Goal: Communication & Community: Ask a question

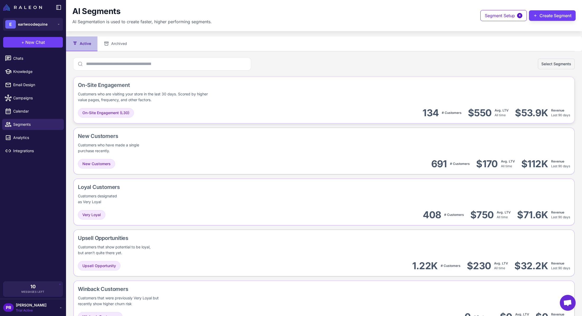
click at [223, 99] on div "On-Site Engagement Customers who are visiting your store in the last 30 days. S…" at bounding box center [180, 92] width 205 height 22
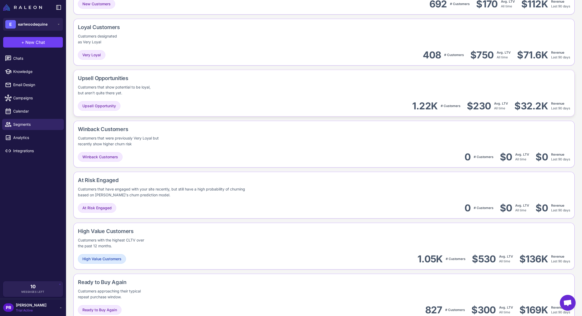
scroll to position [159, 0]
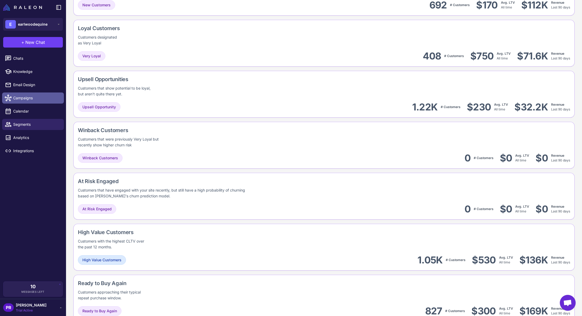
click at [45, 97] on span "Campaigns" at bounding box center [36, 98] width 46 height 6
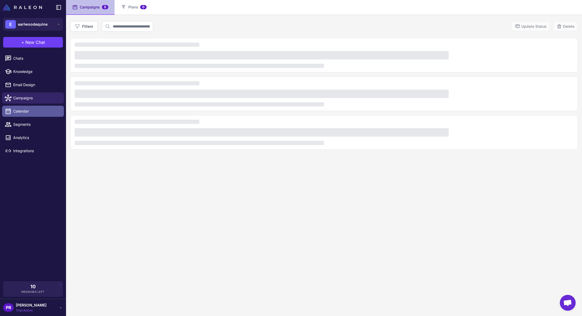
scroll to position [36, 0]
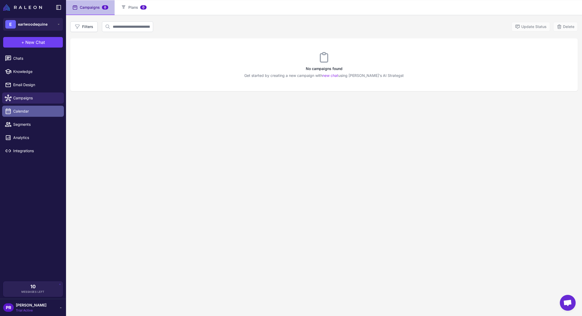
click at [44, 112] on span "Calendar" at bounding box center [36, 111] width 46 height 6
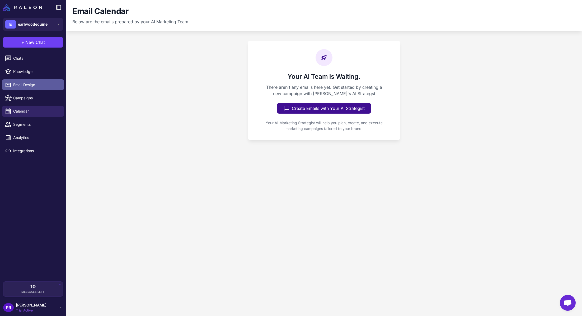
click at [46, 87] on span "Email Design" at bounding box center [36, 85] width 46 height 6
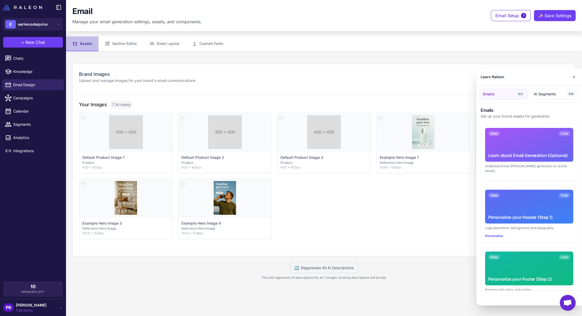
click at [120, 44] on div at bounding box center [291, 158] width 582 height 316
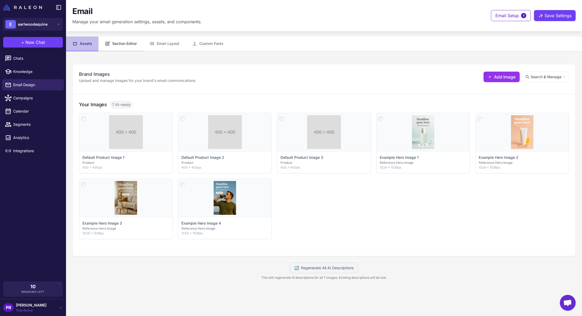
click at [128, 44] on button "Section Editor" at bounding box center [121, 43] width 45 height 15
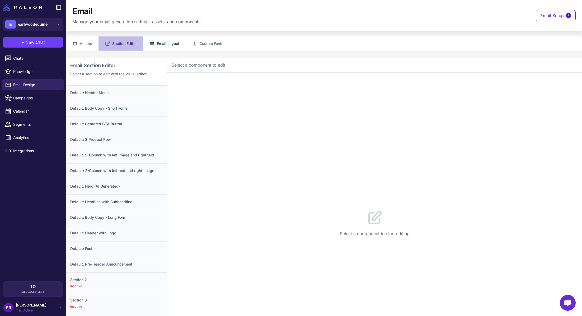
click at [153, 48] on button "Email Layout" at bounding box center [164, 43] width 43 height 15
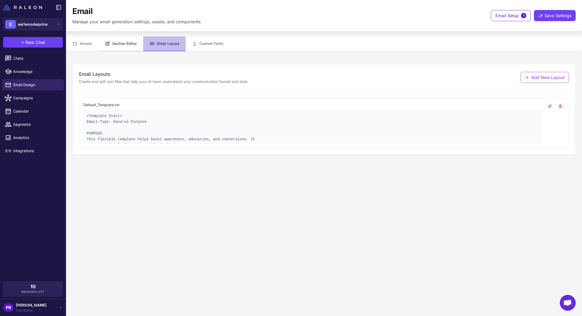
click at [127, 46] on button "Section Editor" at bounding box center [121, 43] width 45 height 15
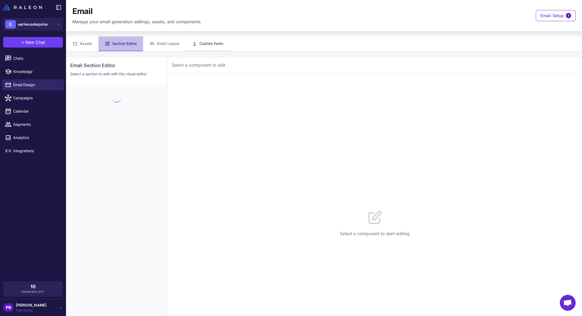
click at [202, 45] on button "Custom Fonts" at bounding box center [208, 43] width 44 height 15
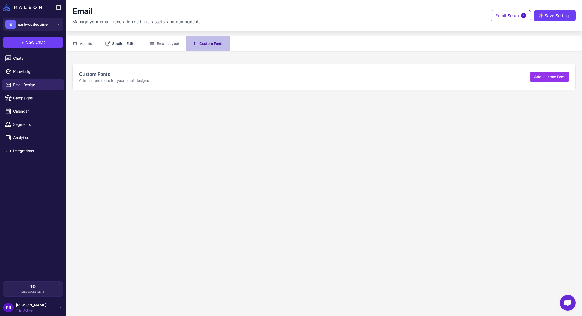
click at [118, 44] on button "Section Editor" at bounding box center [121, 43] width 45 height 15
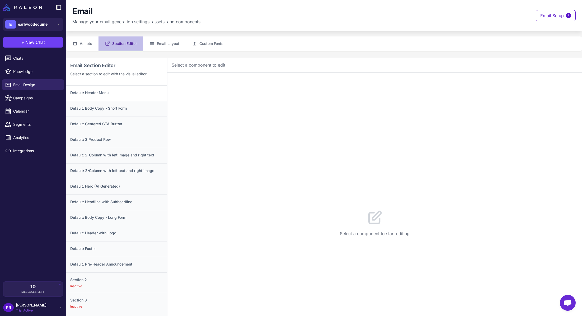
click at [123, 92] on h3 "Default: Header Menu" at bounding box center [116, 93] width 93 height 6
click at [210, 78] on button "Configuration 13" at bounding box center [213, 80] width 46 height 15
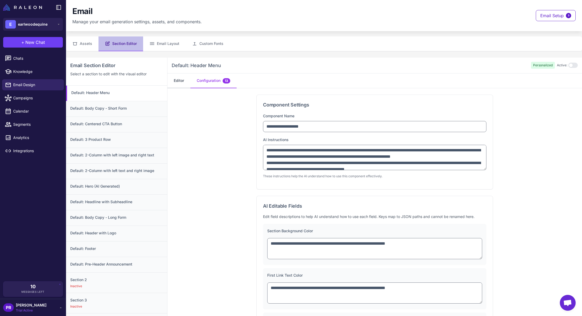
click at [174, 84] on button "Editor" at bounding box center [178, 80] width 23 height 15
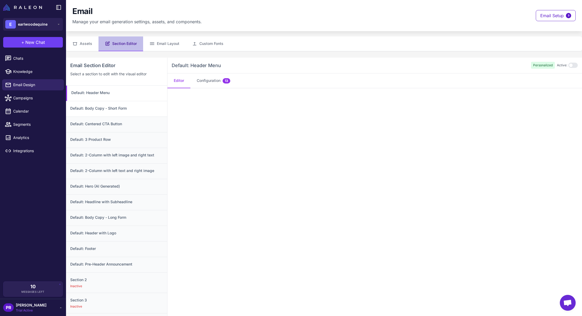
click at [112, 112] on div "Default: Body Copy - Short Form" at bounding box center [116, 109] width 101 height 16
click at [132, 110] on h3 "Default: Body Copy - Short Form" at bounding box center [117, 108] width 92 height 6
click at [91, 46] on button "Assets" at bounding box center [82, 43] width 32 height 15
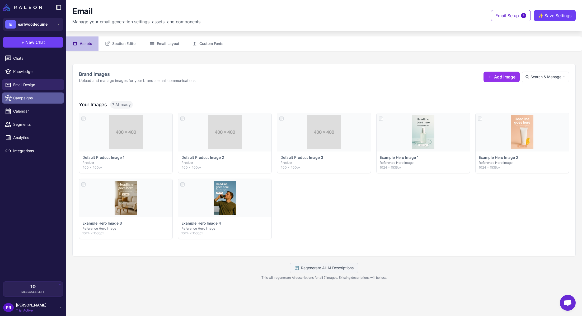
click at [46, 101] on link "Campaigns" at bounding box center [33, 97] width 62 height 11
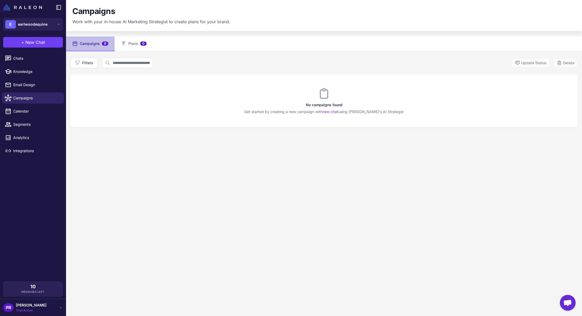
click at [39, 118] on li "Segments" at bounding box center [33, 124] width 66 height 13
click at [38, 131] on li "Analytics" at bounding box center [33, 137] width 66 height 13
click at [37, 123] on span "Segments" at bounding box center [36, 125] width 46 height 6
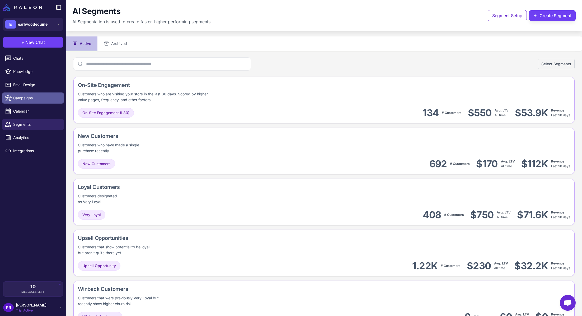
click at [42, 103] on link "Campaigns" at bounding box center [33, 97] width 62 height 11
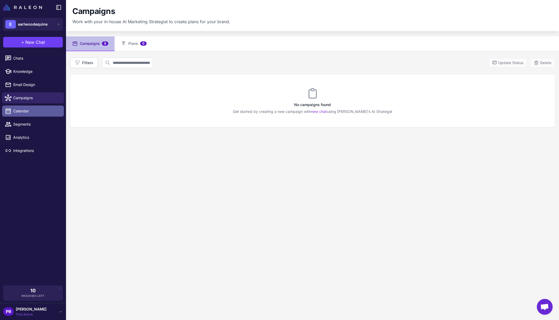
click at [40, 116] on link "Calendar" at bounding box center [33, 111] width 62 height 11
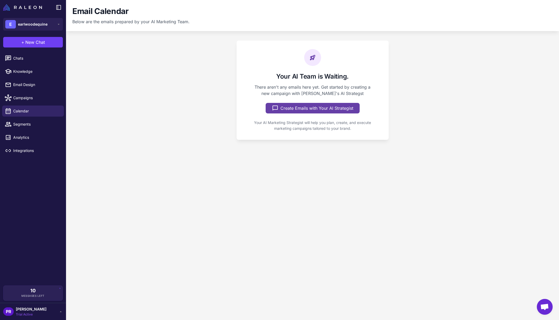
click at [304, 105] on button "Create Emails with Your AI Strategist" at bounding box center [313, 108] width 94 height 11
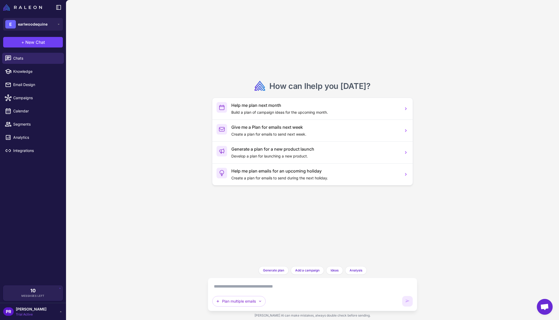
click at [246, 288] on textarea at bounding box center [312, 287] width 201 height 8
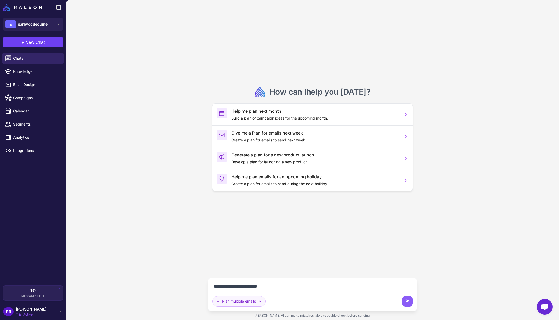
type textarea "**********"
click at [262, 300] on icon "button" at bounding box center [260, 302] width 4 height 4
click at [308, 286] on textarea "**********" at bounding box center [312, 287] width 201 height 8
click at [410, 303] on icon at bounding box center [407, 301] width 5 height 5
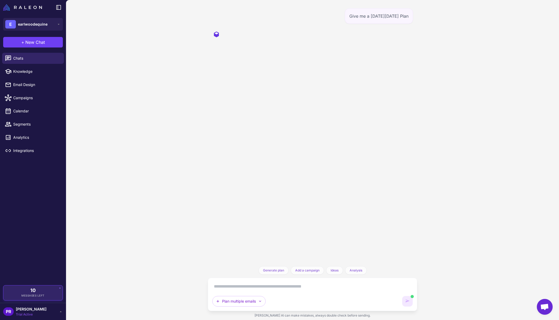
click at [46, 296] on div "10 Messages Left" at bounding box center [33, 293] width 52 height 10
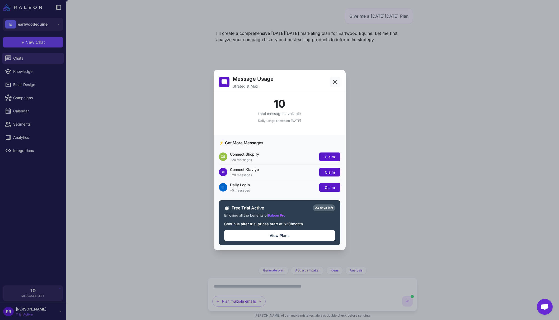
click at [338, 81] on button at bounding box center [335, 82] width 11 height 11
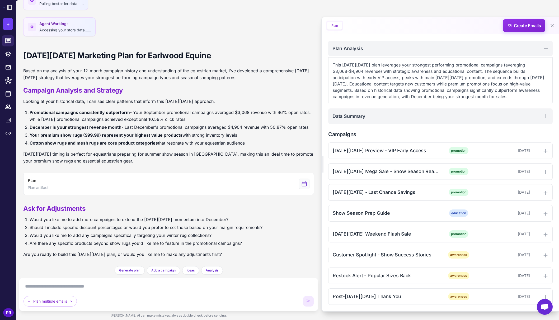
scroll to position [58, 0]
click at [228, 288] on textarea at bounding box center [169, 287] width 290 height 8
click at [227, 284] on textarea at bounding box center [169, 287] width 290 height 8
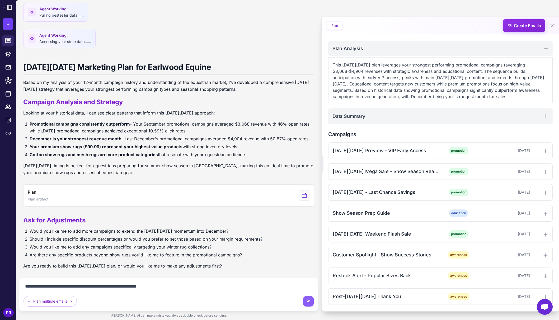
type textarea "**********"
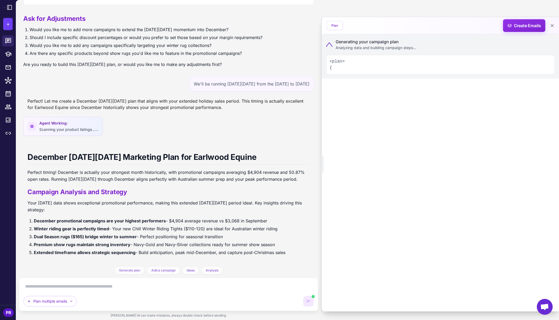
scroll to position [0, 0]
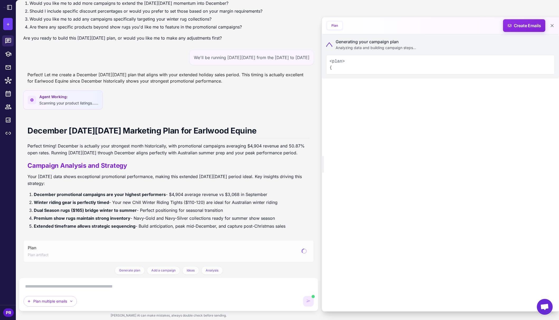
click at [87, 286] on textarea at bounding box center [169, 287] width 290 height 8
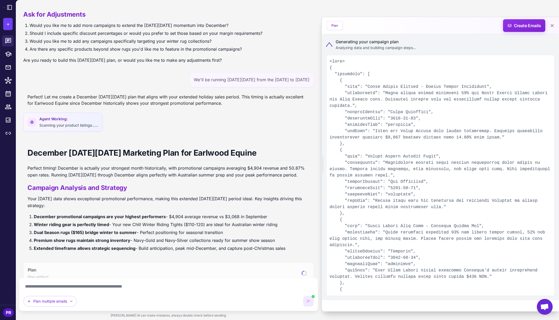
scroll to position [263, 0]
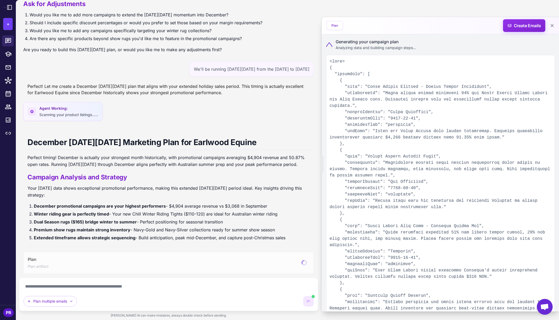
click at [157, 287] on textarea "**********" at bounding box center [169, 287] width 290 height 8
click at [149, 285] on textarea "**********" at bounding box center [169, 287] width 290 height 8
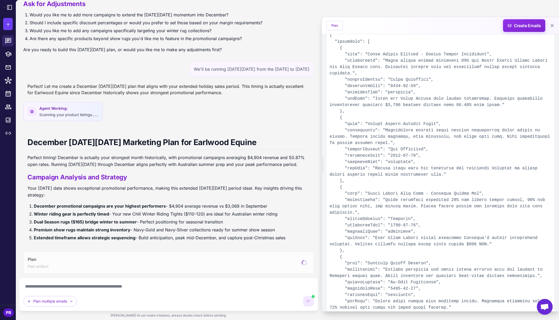
scroll to position [0, 0]
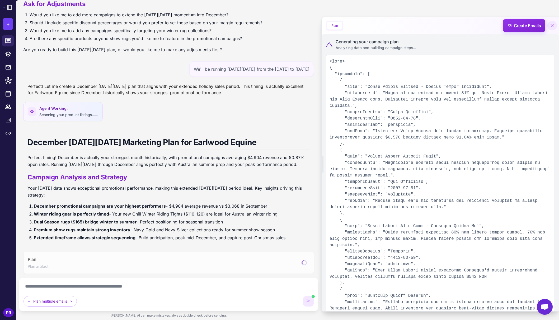
type textarea "**********"
click at [551, 27] on icon at bounding box center [552, 25] width 5 height 5
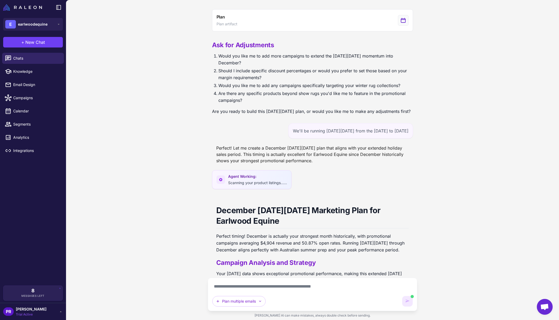
click at [339, 281] on div "**********" at bounding box center [313, 294] width 210 height 33
click at [338, 289] on textarea "**********" at bounding box center [312, 287] width 201 height 8
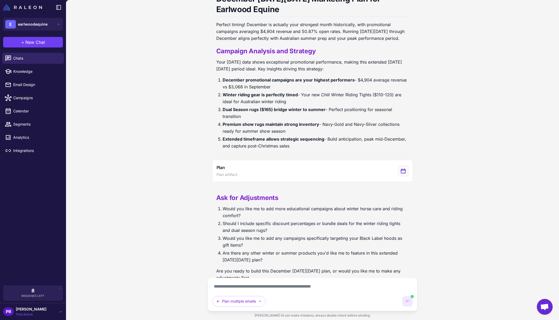
scroll to position [482, 0]
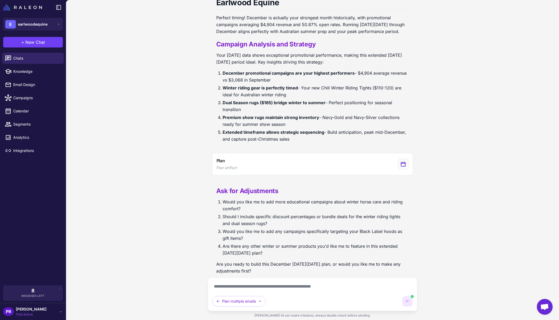
click at [350, 290] on textarea "**********" at bounding box center [312, 287] width 201 height 8
click at [343, 286] on textarea "**********" at bounding box center [312, 287] width 201 height 8
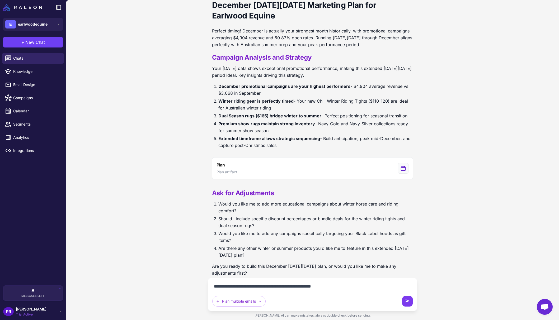
click at [406, 299] on button at bounding box center [407, 301] width 11 height 11
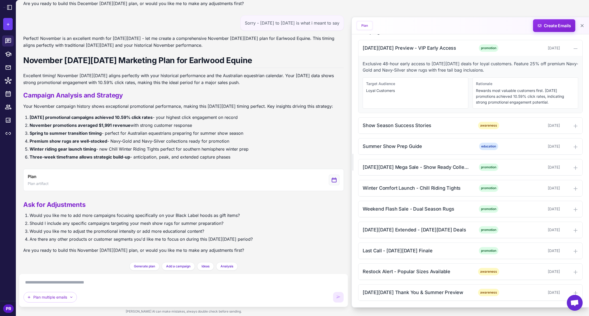
scroll to position [77, 0]
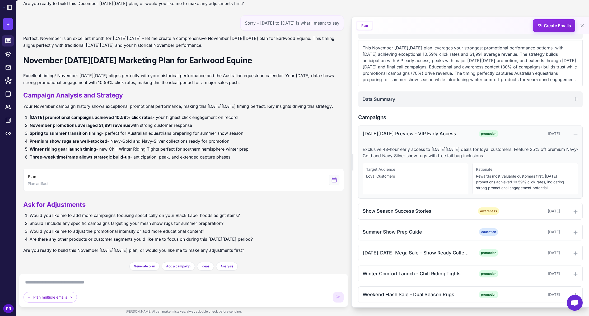
click at [573, 137] on icon at bounding box center [575, 134] width 5 height 5
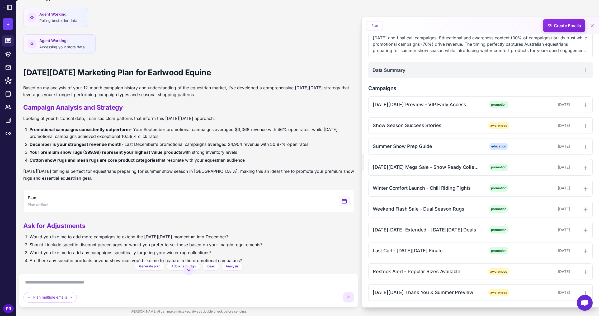
scroll to position [0, 0]
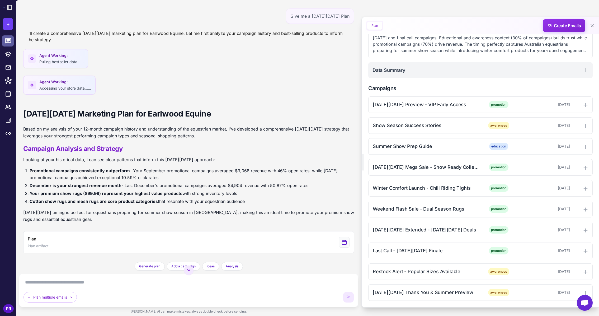
click at [10, 41] on icon at bounding box center [8, 41] width 7 height 7
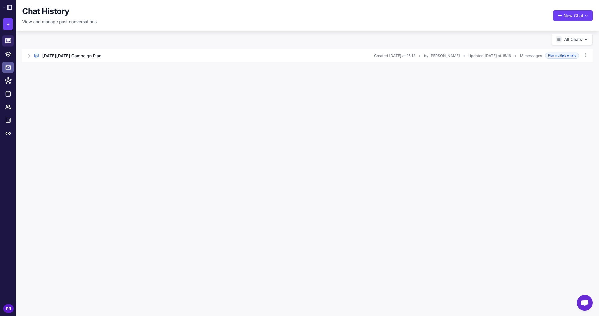
click at [10, 67] on icon at bounding box center [8, 67] width 5 height 4
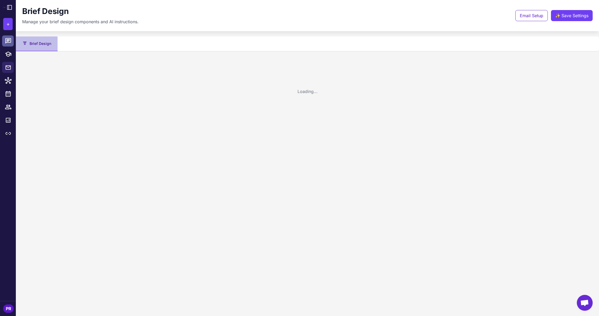
click at [10, 43] on icon at bounding box center [8, 41] width 7 height 7
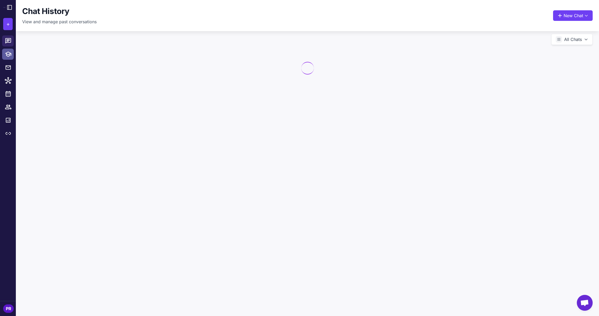
click at [9, 53] on icon at bounding box center [8, 54] width 7 height 7
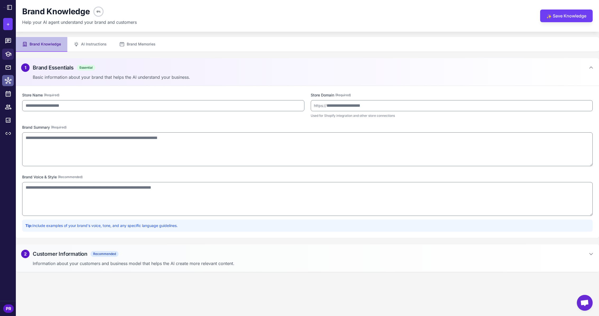
type input "**********"
type textarea "**********"
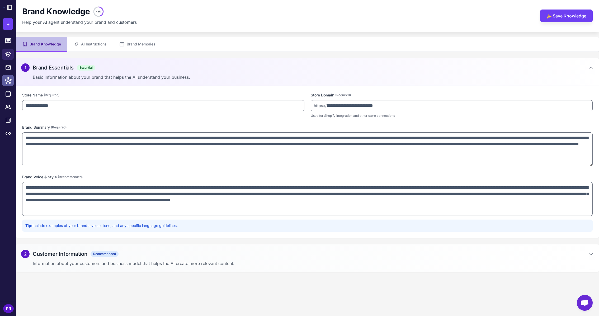
click at [9, 78] on icon at bounding box center [8, 80] width 7 height 7
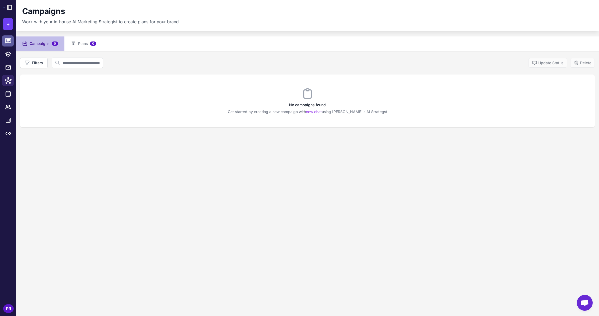
click at [12, 42] on div at bounding box center [9, 41] width 7 height 7
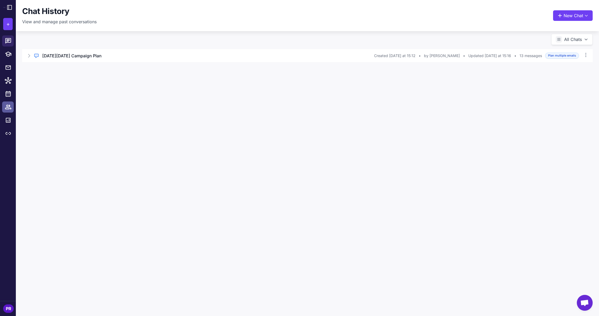
click at [5, 105] on icon at bounding box center [8, 107] width 7 height 7
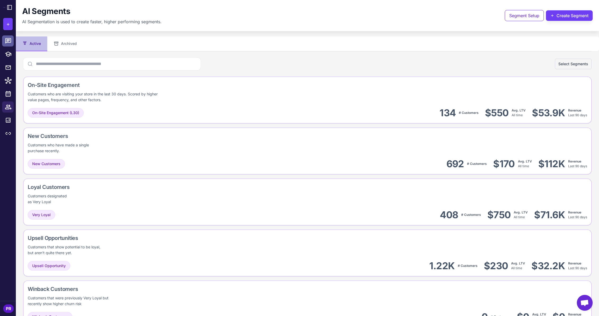
click at [10, 41] on icon at bounding box center [8, 41] width 7 height 7
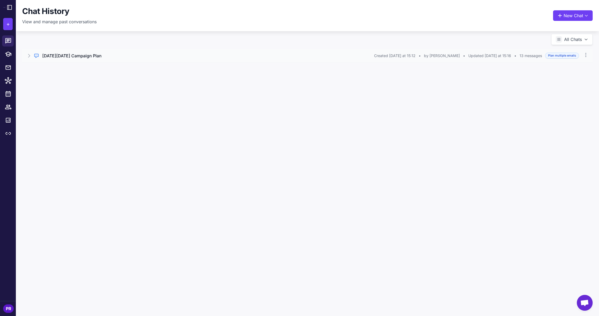
click at [31, 53] on icon at bounding box center [28, 55] width 5 height 5
click at [9, 55] on icon at bounding box center [8, 54] width 7 height 7
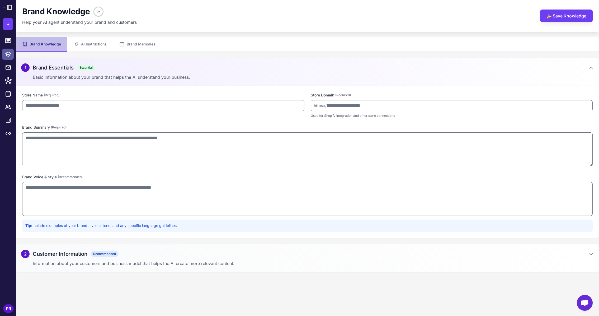
type input "**********"
type textarea "**********"
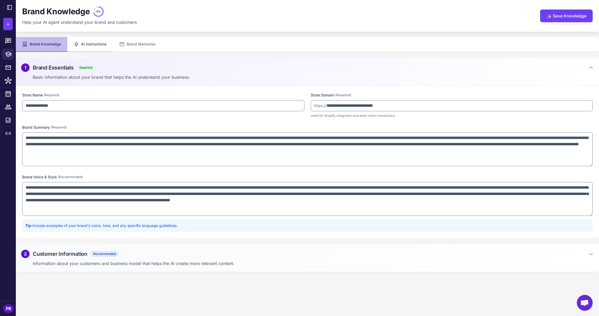
click at [82, 46] on button "AI Instructions" at bounding box center [90, 44] width 46 height 15
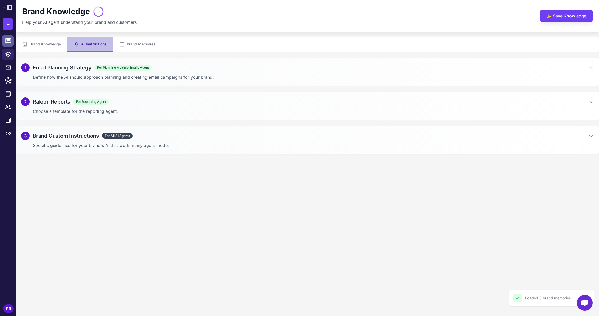
click at [4, 40] on link at bounding box center [8, 40] width 12 height 11
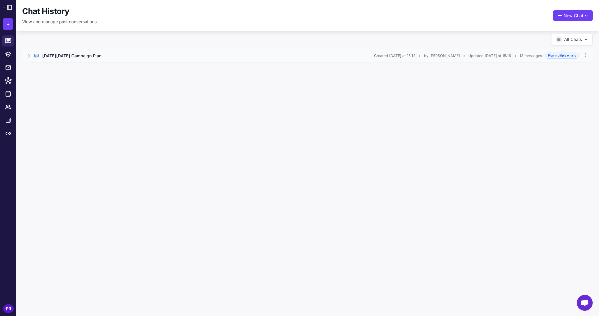
click at [29, 54] on icon at bounding box center [28, 55] width 5 height 5
click at [43, 76] on button "Open Chat" at bounding box center [47, 78] width 24 height 6
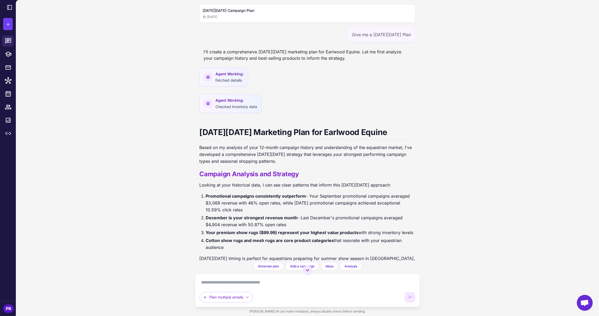
scroll to position [793, 0]
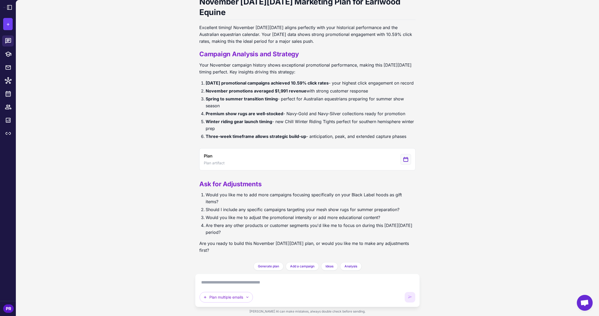
click at [240, 283] on textarea at bounding box center [308, 282] width 216 height 8
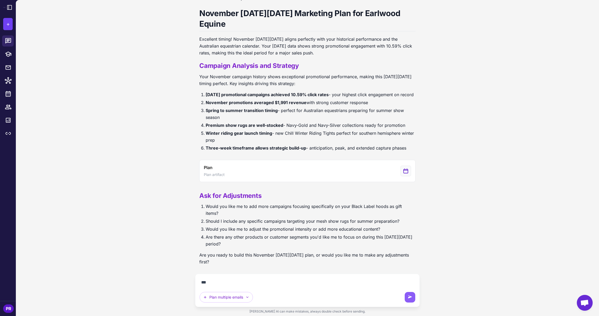
scroll to position [781, 0]
type textarea "**********"
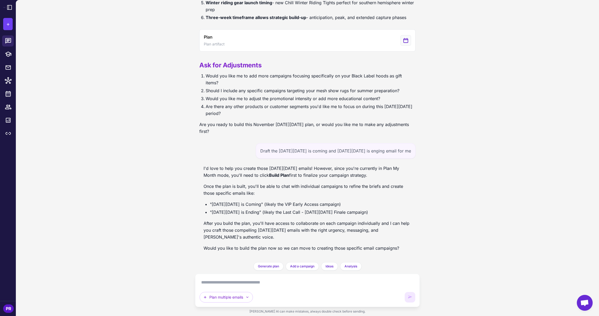
scroll to position [912, 0]
type textarea "***"
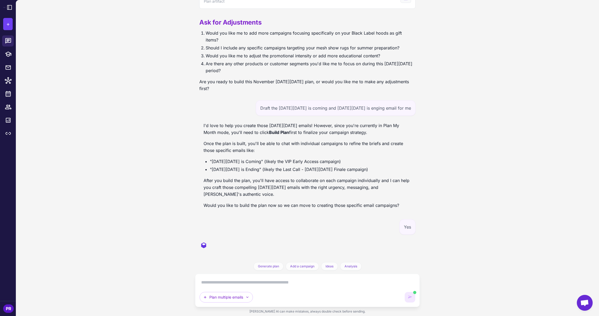
scroll to position [982, 0]
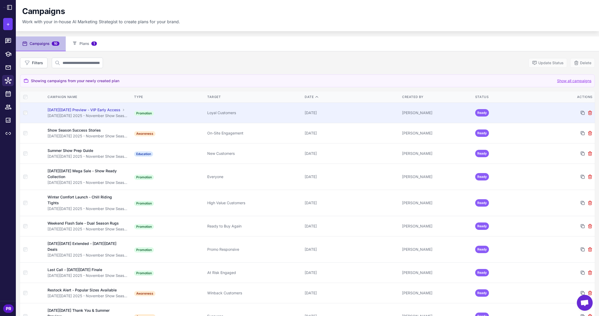
click at [99, 109] on div "[DATE][DATE] Preview - VIP Early Access" at bounding box center [84, 110] width 73 height 6
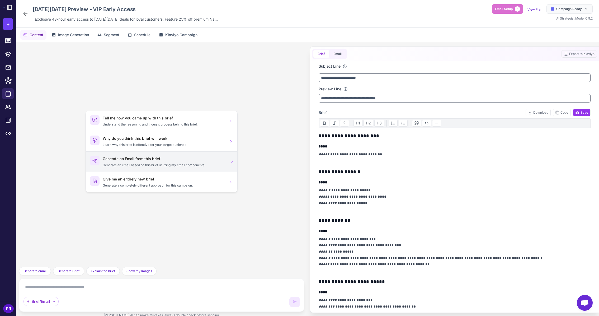
click at [187, 162] on div "Generate an Email from this brief Generate an email based on this brief utilizi…" at bounding box center [164, 162] width 123 height 12
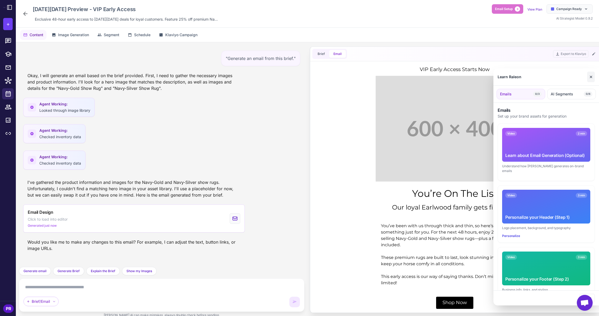
click at [582, 77] on button "✕" at bounding box center [592, 77] width 8 height 11
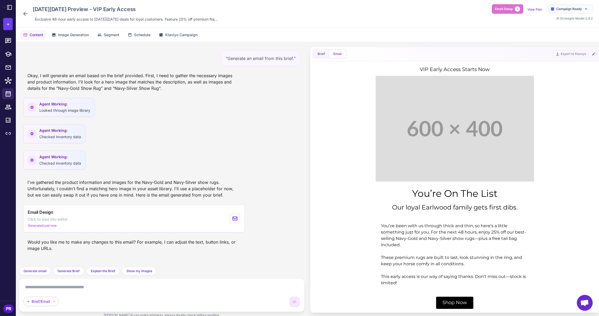
click at [25, 14] on icon at bounding box center [25, 14] width 4 height 4
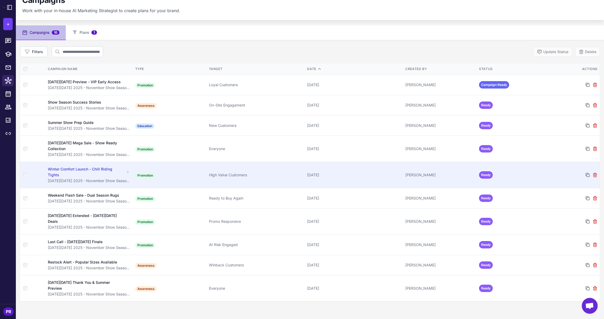
scroll to position [22, 0]
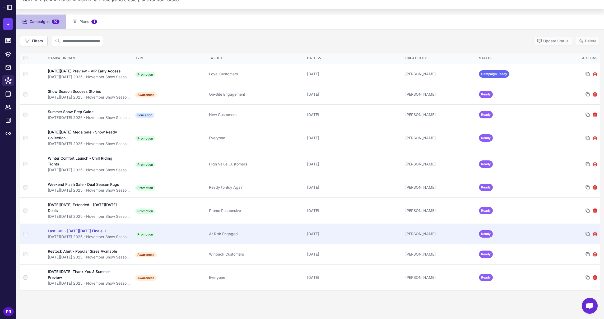
click at [248, 232] on div "At Risk Engaged" at bounding box center [256, 234] width 94 height 6
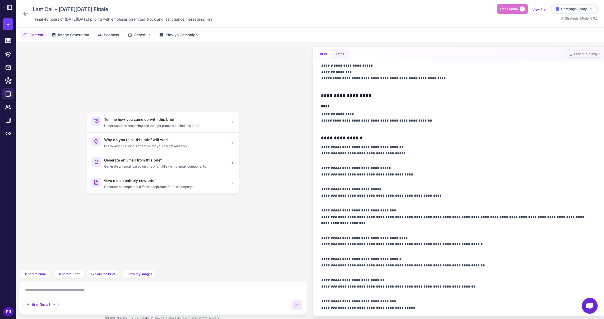
scroll to position [458, 0]
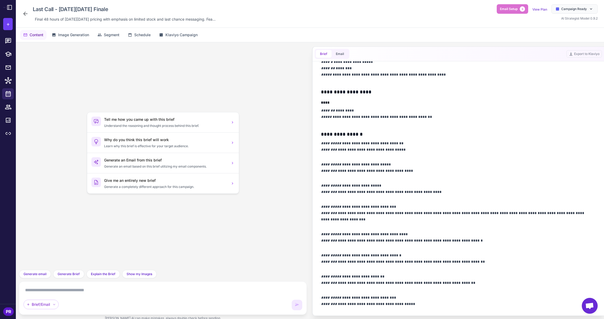
click at [24, 15] on icon at bounding box center [25, 14] width 6 height 6
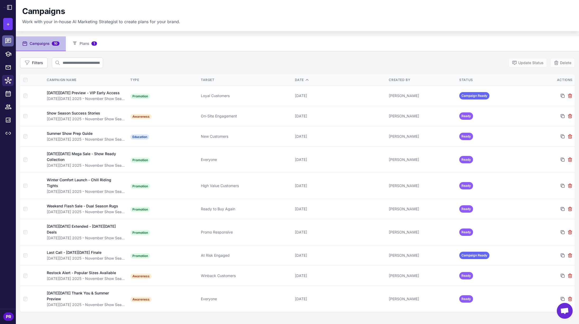
click at [7, 40] on icon at bounding box center [8, 40] width 6 height 5
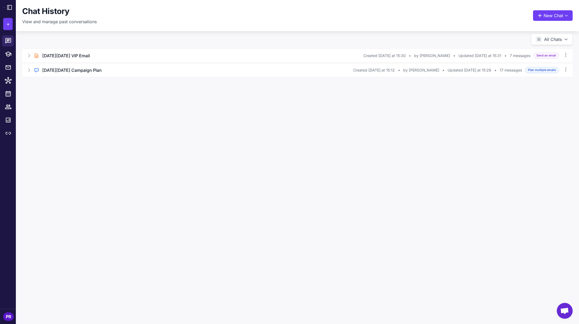
click at [9, 60] on li at bounding box center [8, 54] width 16 height 13
click at [9, 54] on icon at bounding box center [8, 54] width 7 height 7
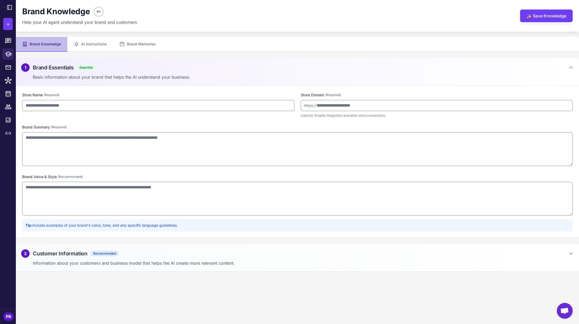
type input "**********"
type textarea "**********"
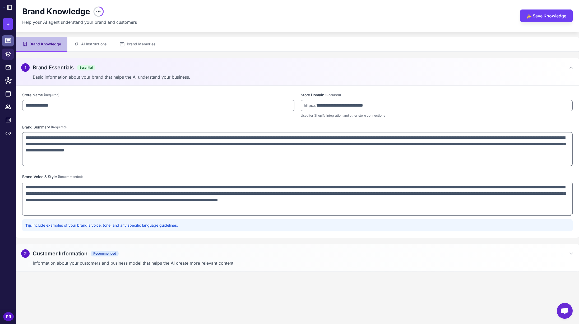
click at [8, 39] on icon at bounding box center [8, 41] width 7 height 7
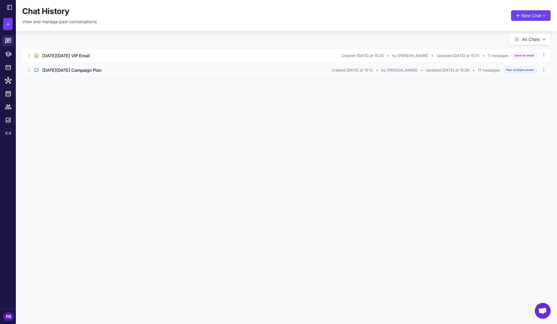
click at [29, 71] on icon at bounding box center [30, 70] width 2 height 3
click at [77, 68] on h3 "[DATE][DATE] Campaign Plan" at bounding box center [71, 70] width 59 height 6
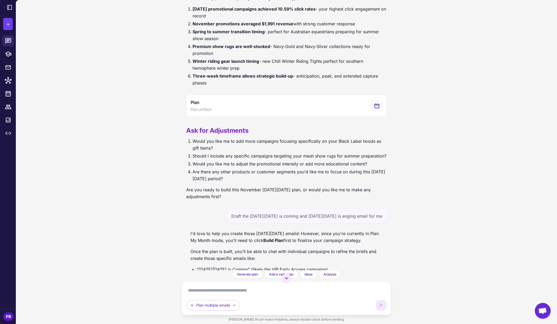
scroll to position [789, 0]
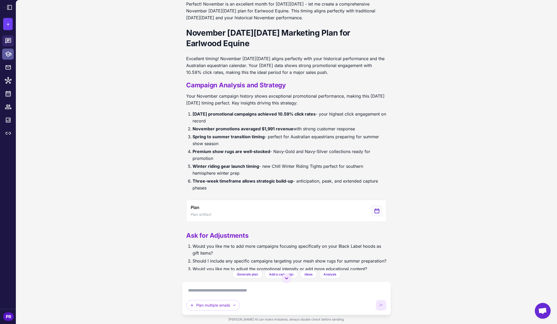
click at [11, 56] on icon at bounding box center [8, 54] width 7 height 7
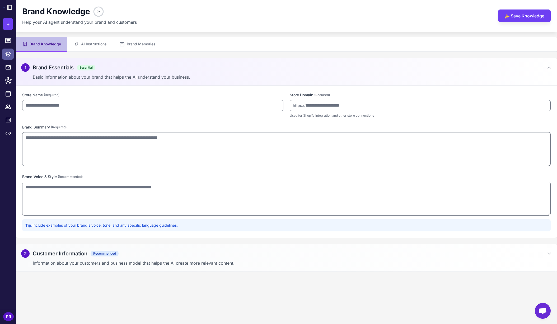
type input "**********"
type textarea "**********"
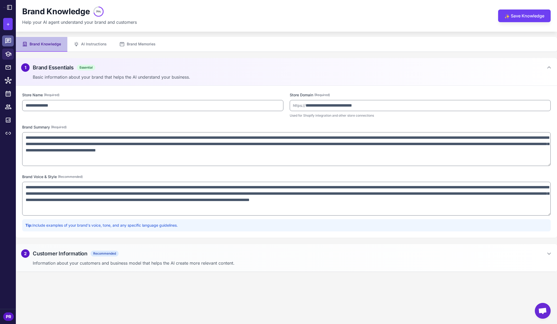
click at [9, 39] on icon at bounding box center [8, 40] width 6 height 5
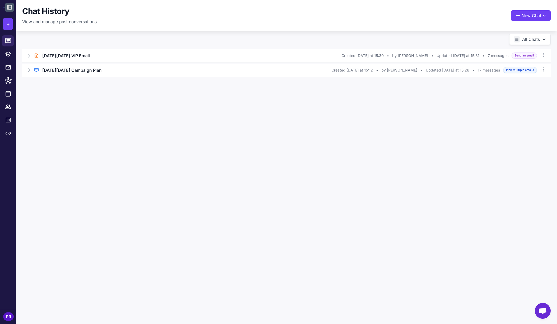
click at [6, 6] on icon at bounding box center [9, 7] width 6 height 6
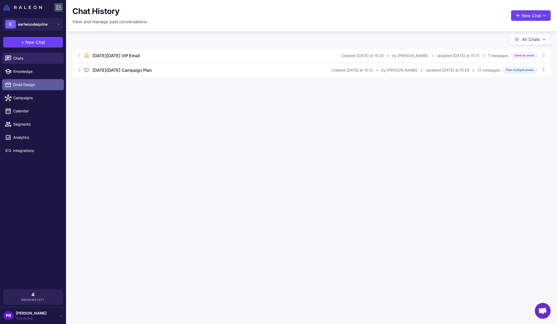
click at [53, 87] on span "Email Design" at bounding box center [36, 85] width 46 height 6
